Goal: Information Seeking & Learning: Learn about a topic

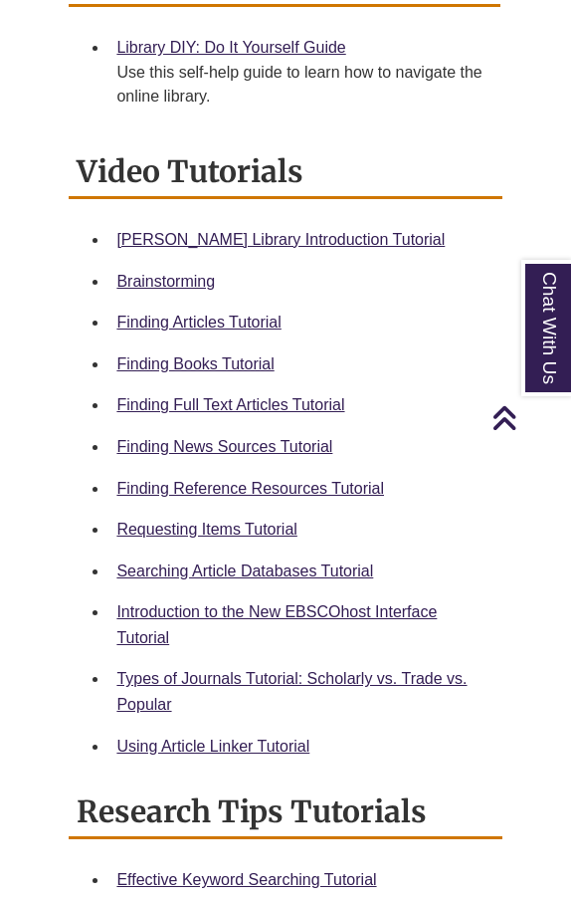
scroll to position [871, 0]
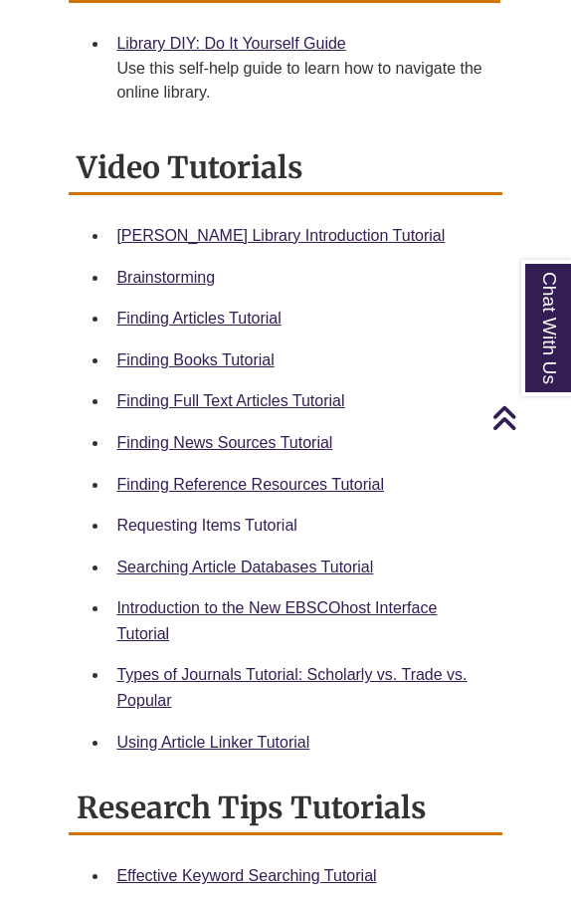
click at [219, 517] on link "Requesting Items Tutorial" at bounding box center [206, 525] width 180 height 17
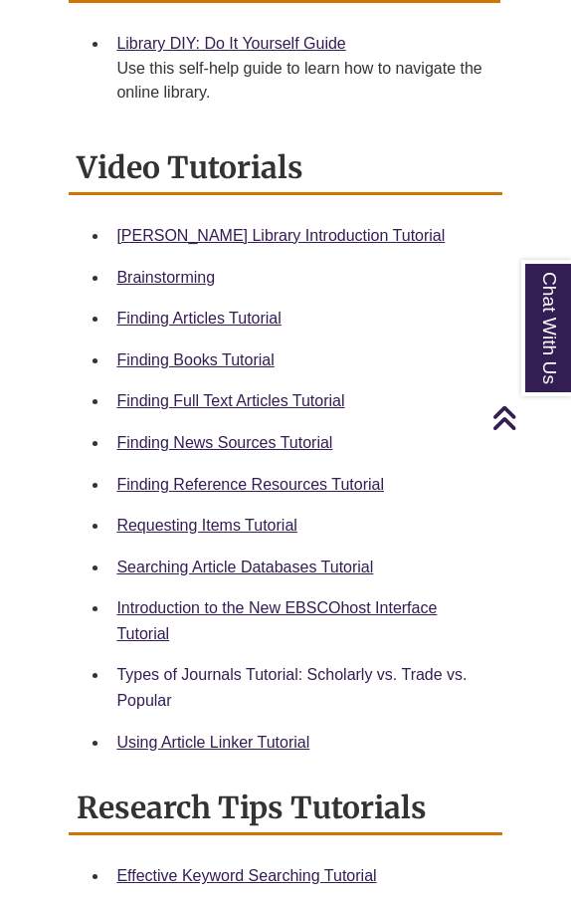
click at [310, 666] on link "Types of Journals Tutorial: Scholarly vs. Trade vs. Popular" at bounding box center [291, 687] width 350 height 43
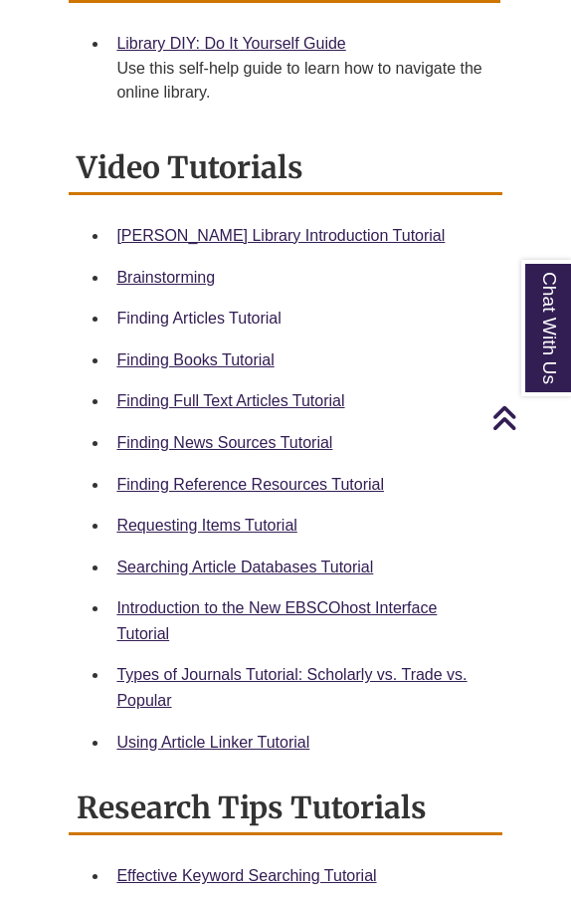
click at [265, 310] on link "Finding Articles Tutorial" at bounding box center [198, 318] width 164 height 17
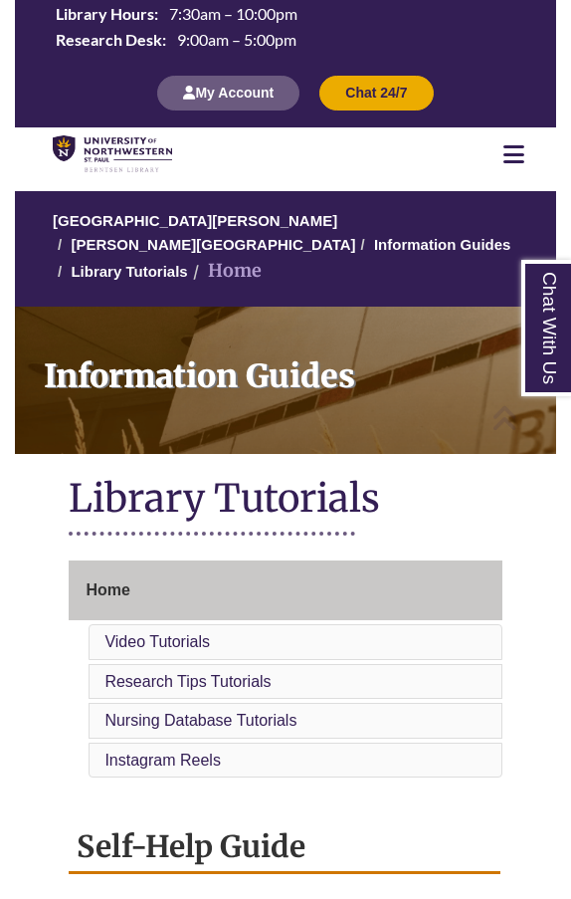
scroll to position [0, 0]
click at [354, 236] on link "[PERSON_NAME][GEOGRAPHIC_DATA]" at bounding box center [213, 244] width 285 height 17
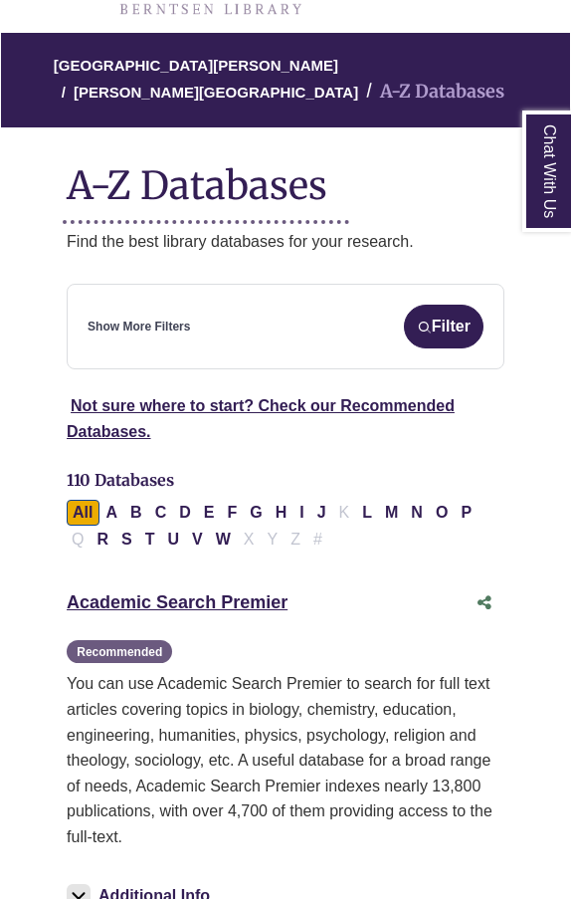
scroll to position [197, 0]
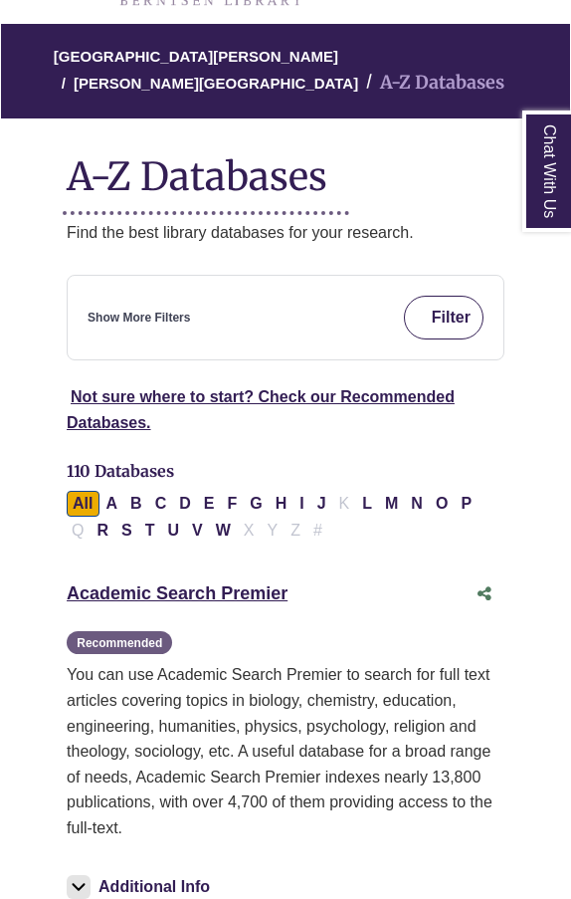
click at [444, 328] on button "Filter" at bounding box center [444, 318] width 80 height 44
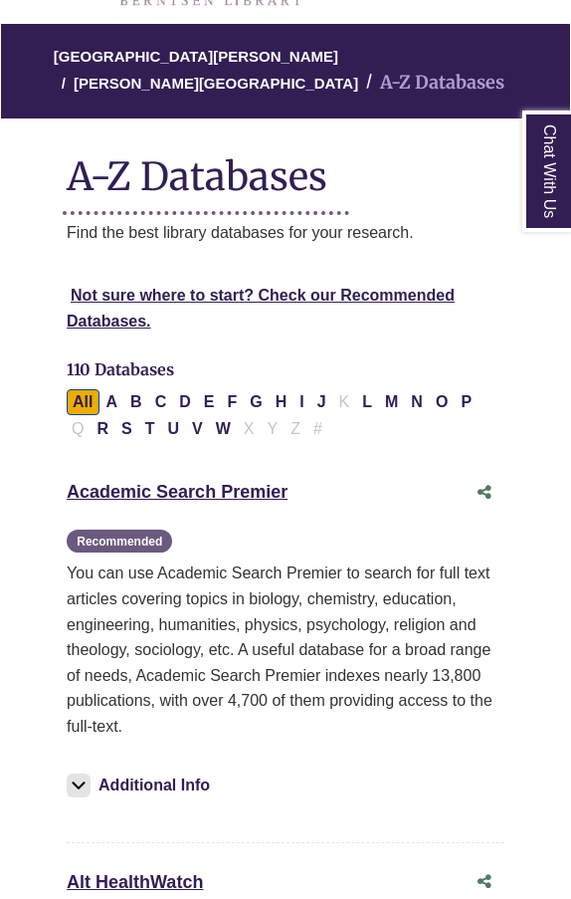
select select "Database Subject Filter"
select select "Database Types Filter"
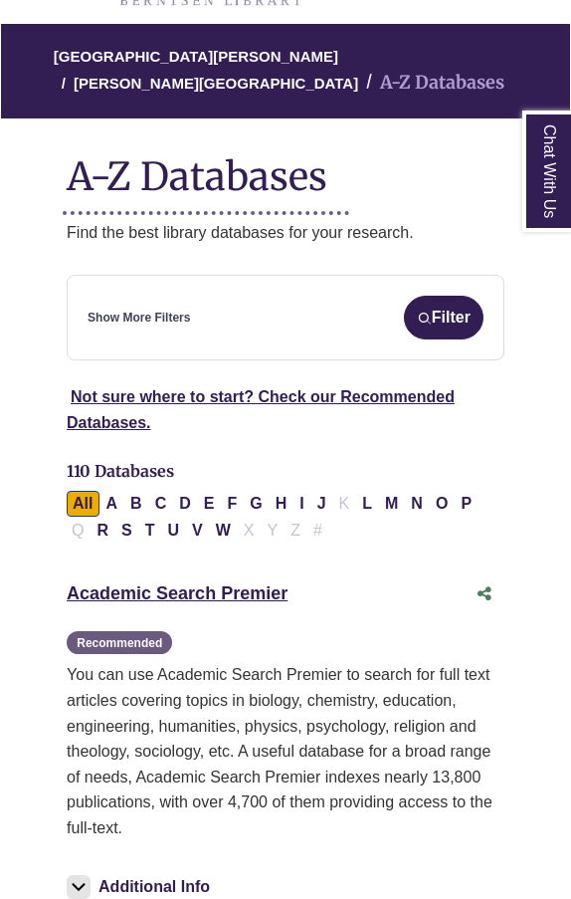
click at [295, 328] on div "Show More Filters Filter" at bounding box center [286, 318] width 396 height 44
click at [170, 316] on link "Show More Filters" at bounding box center [139, 318] width 103 height 19
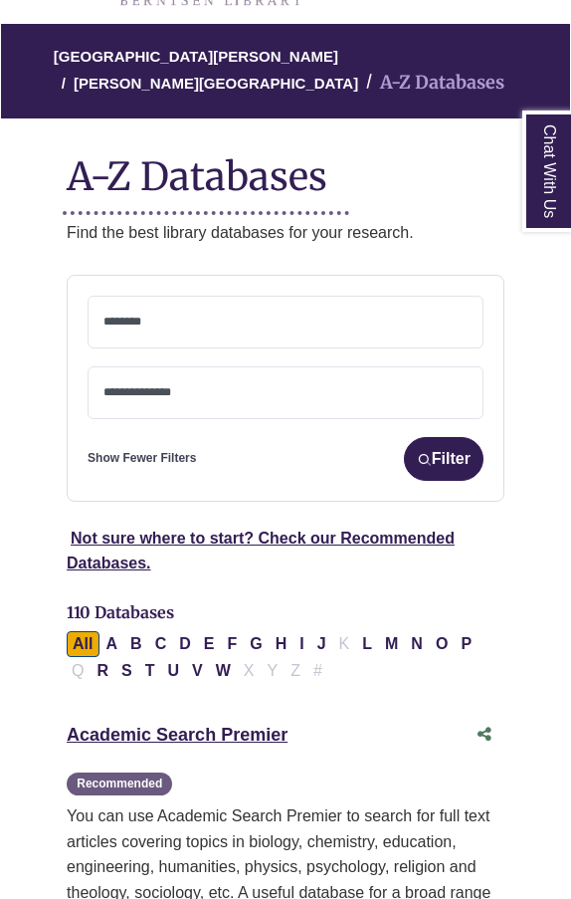
click at [170, 316] on textarea "Search" at bounding box center [286, 323] width 364 height 16
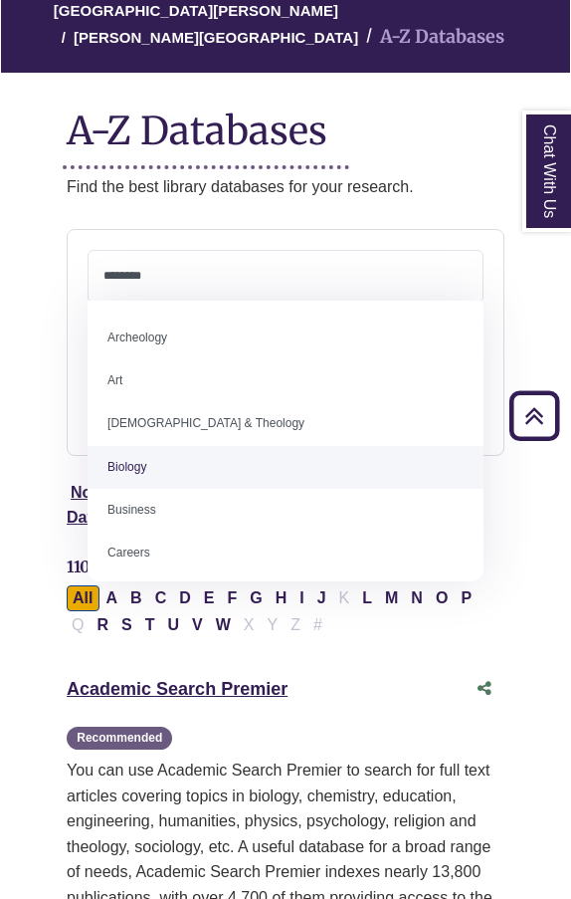
scroll to position [0, 0]
select select "*****"
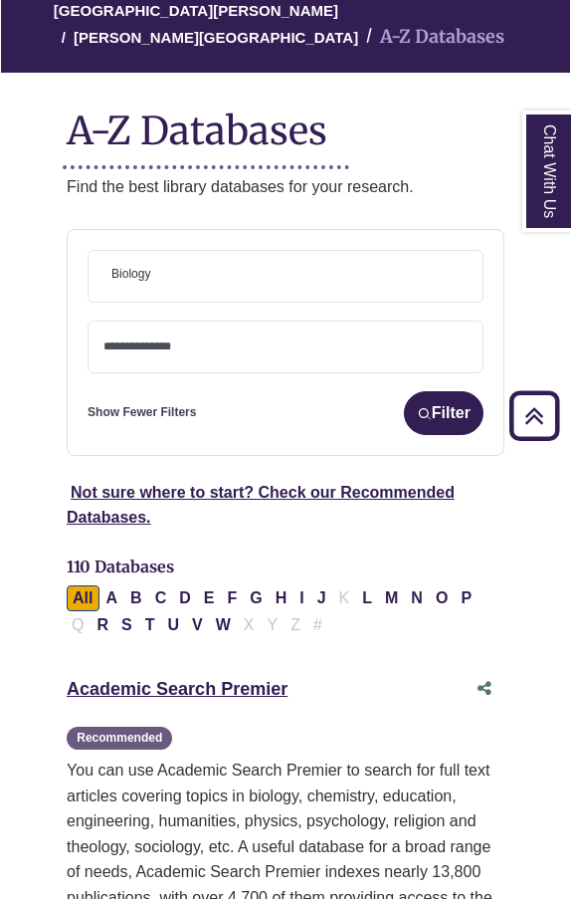
click at [207, 263] on span "× Biology" at bounding box center [286, 276] width 364 height 51
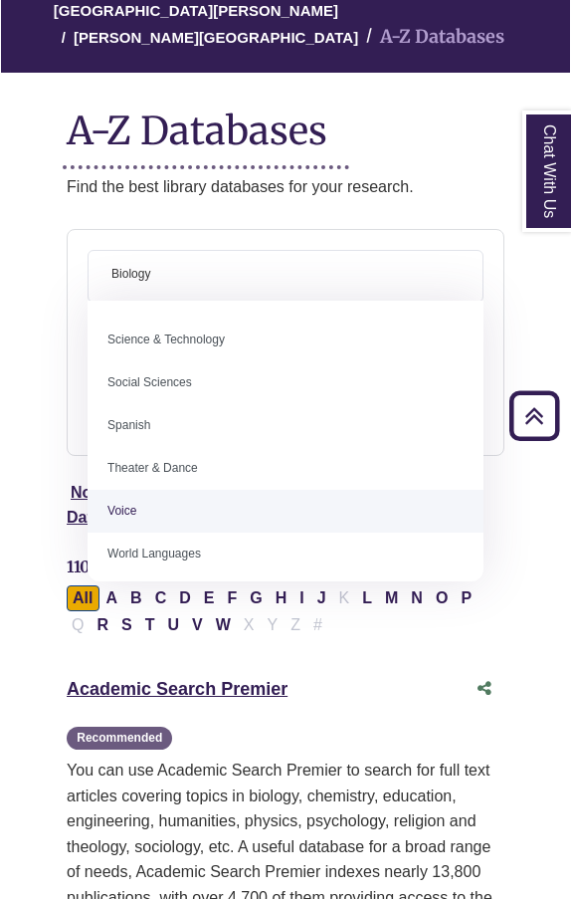
scroll to position [1700, 0]
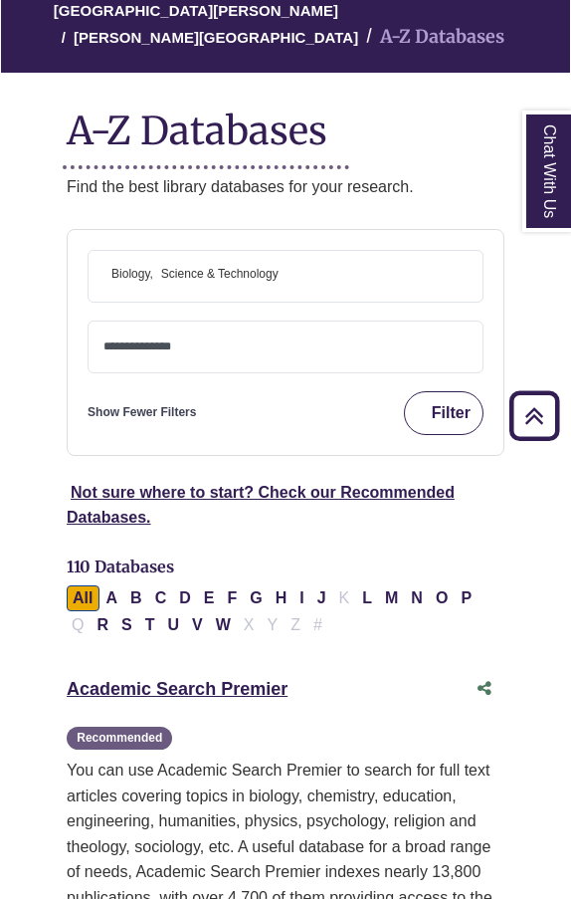
click at [458, 418] on button "Filter" at bounding box center [444, 413] width 80 height 44
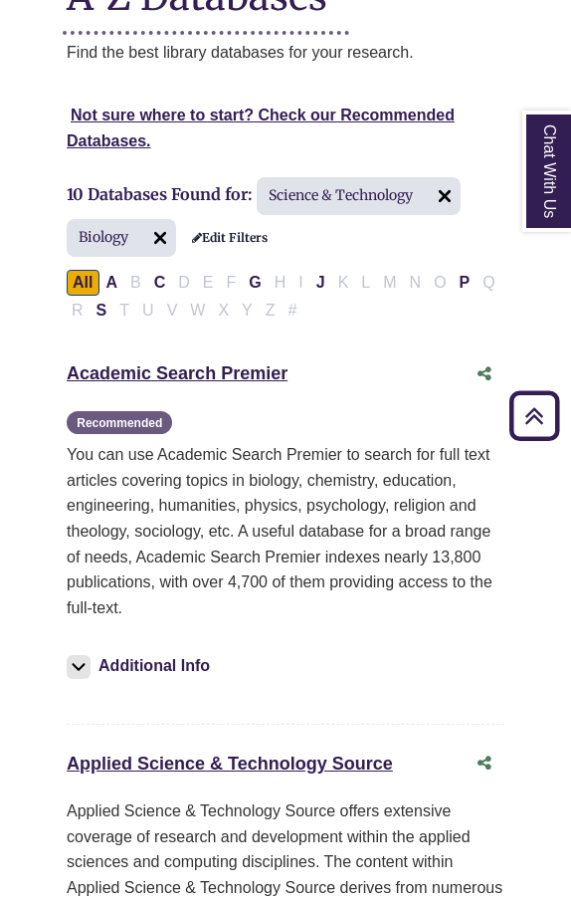
scroll to position [376, 0]
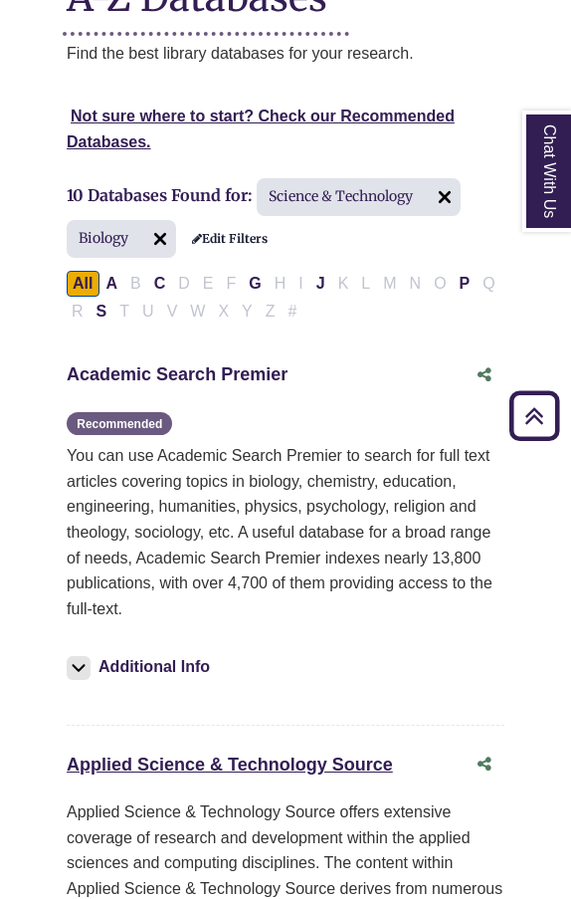
click at [118, 365] on link "Academic Search Premier This link opens in a new window" at bounding box center [177, 374] width 221 height 20
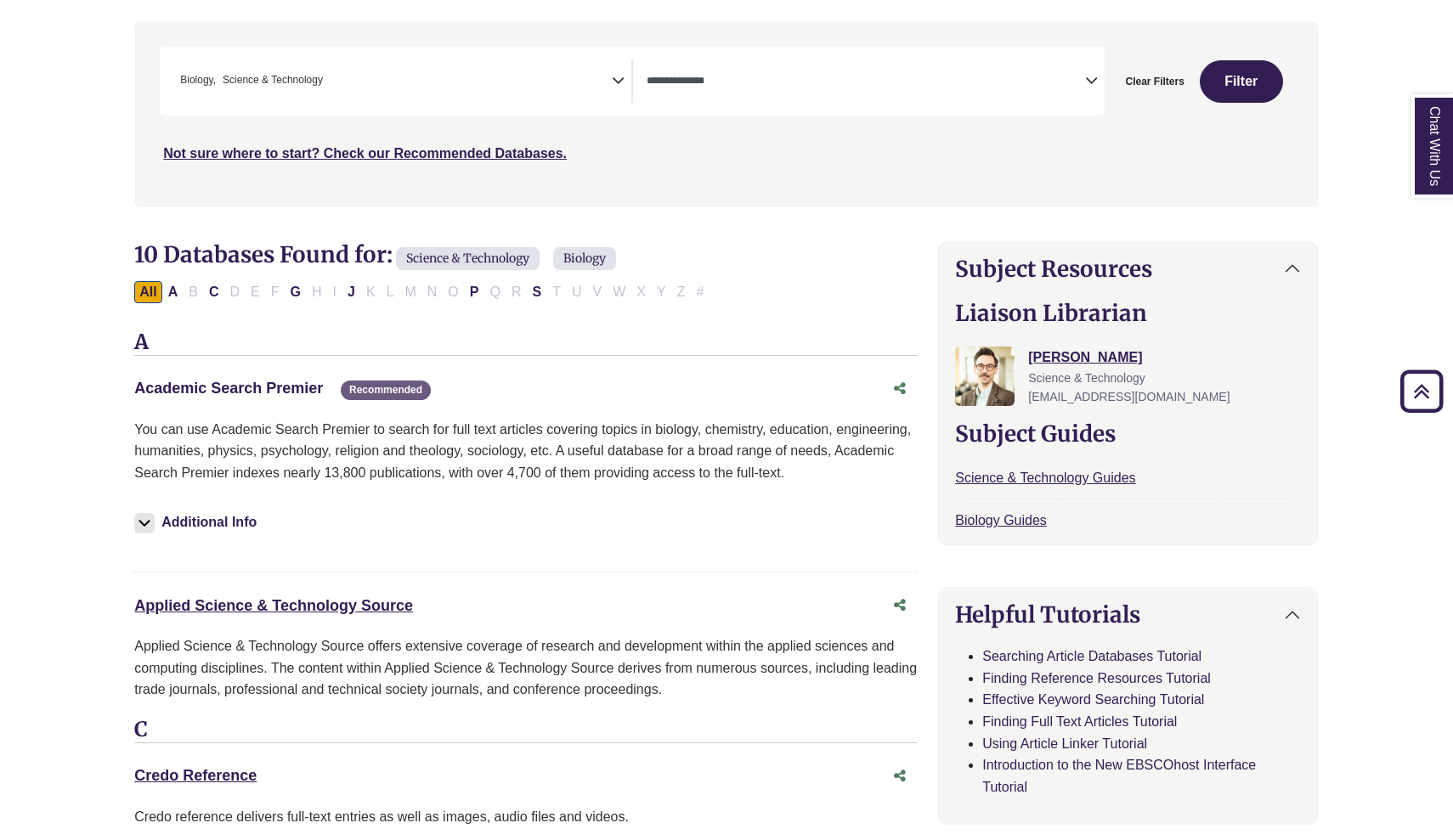
click at [306, 381] on link "Academic Search Premier This link opens in a new window" at bounding box center [228, 388] width 189 height 17
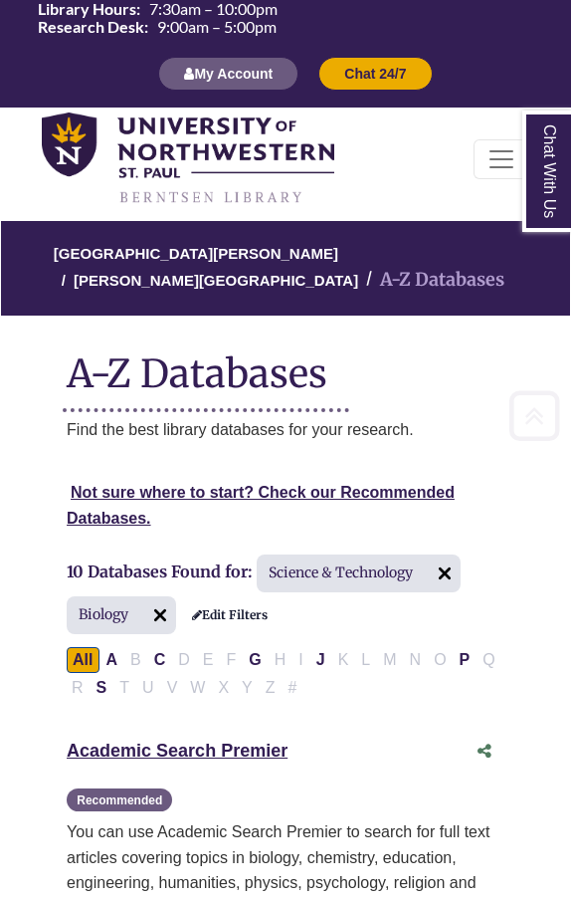
scroll to position [0, 0]
click at [358, 269] on link "[PERSON_NAME][GEOGRAPHIC_DATA]" at bounding box center [216, 279] width 285 height 20
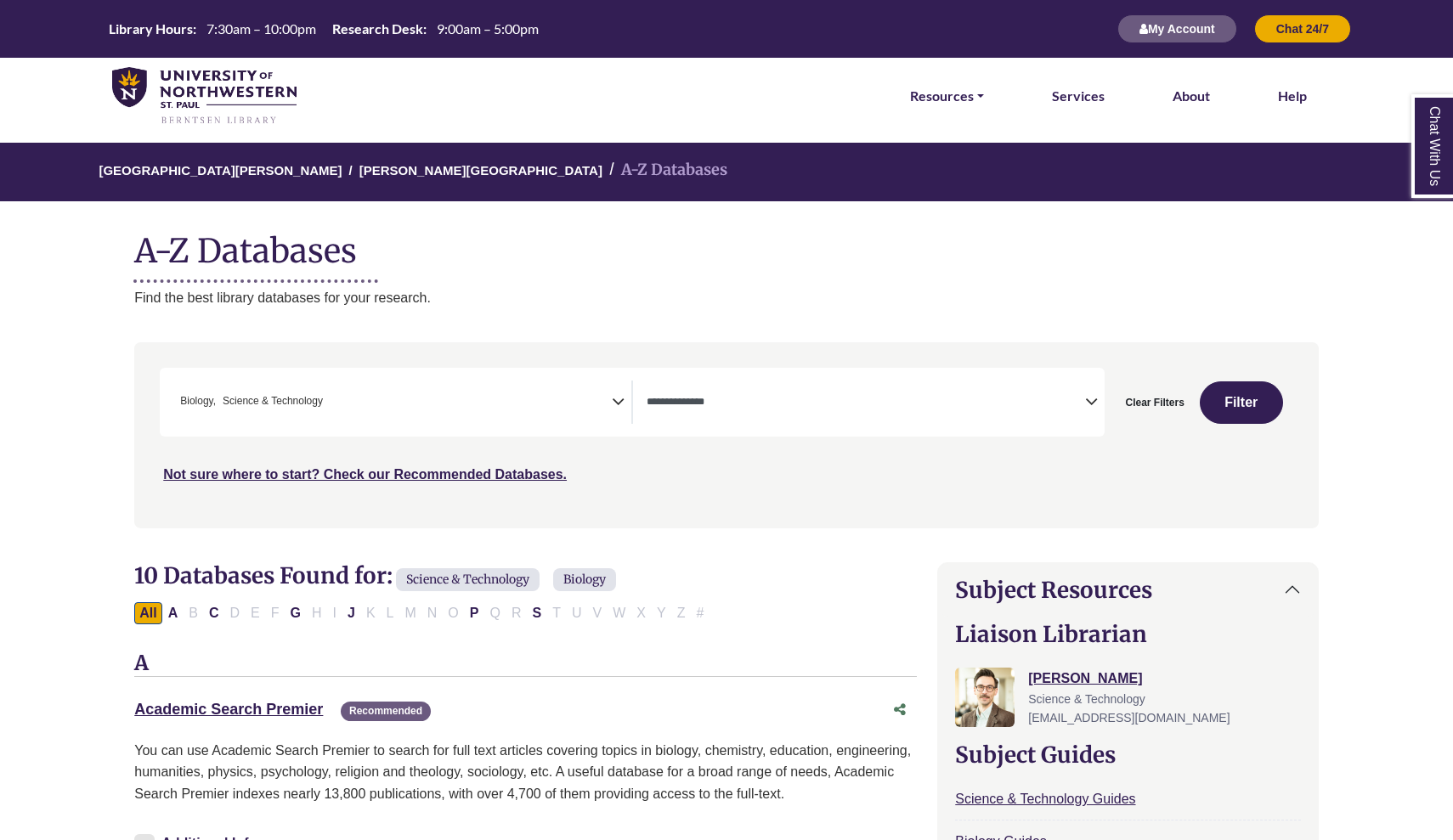
select select "Database Types Filter"
click at [200, 711] on link "Academic Search Premier This link opens in a new window" at bounding box center [228, 709] width 189 height 17
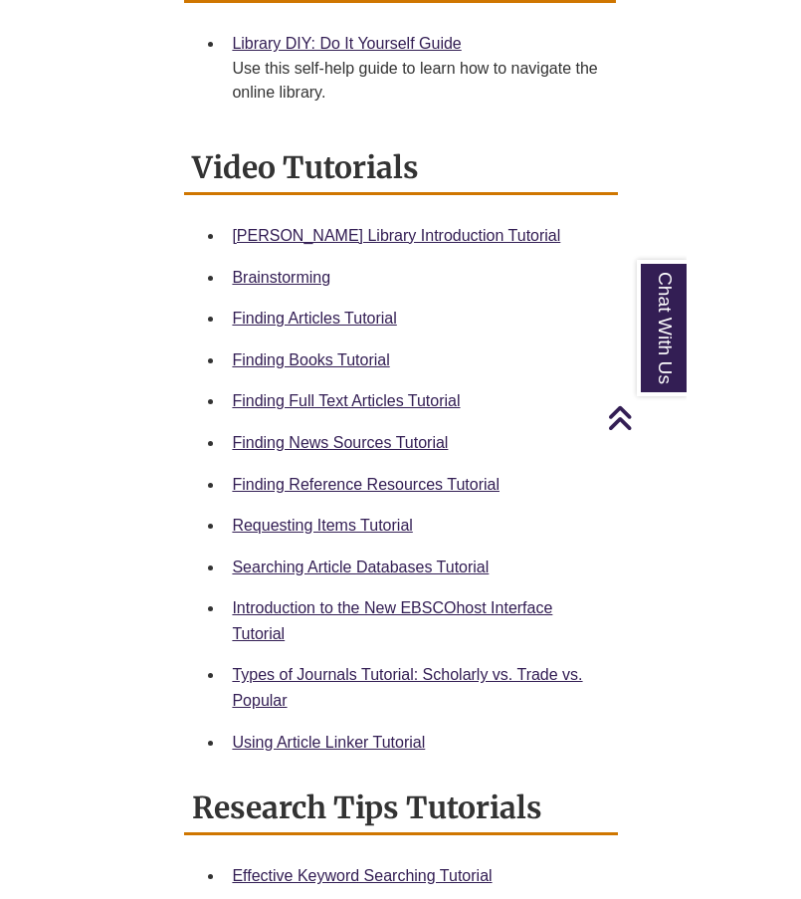
scroll to position [923, 0]
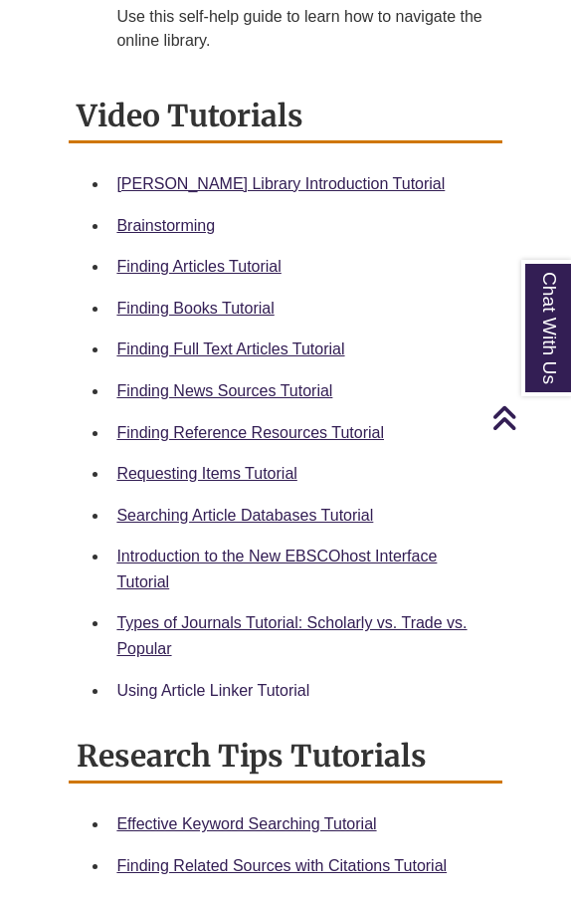
click at [283, 682] on link "Using Article Linker Tutorial" at bounding box center [212, 690] width 193 height 17
